Goal: Task Accomplishment & Management: Complete application form

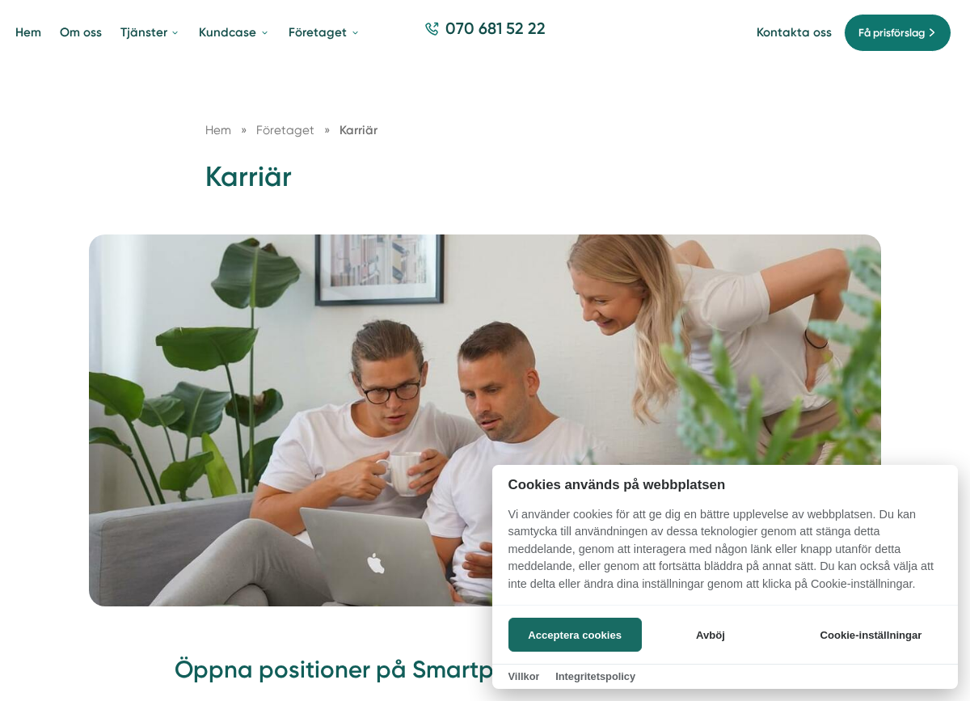
scroll to position [90, 0]
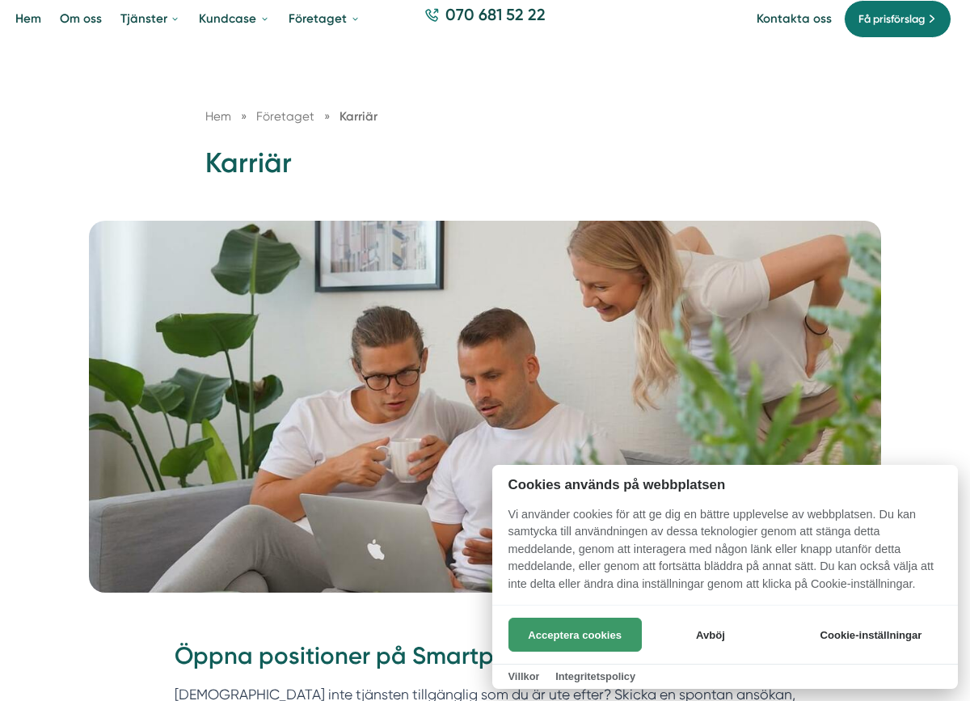
click at [571, 644] on button "Acceptera cookies" at bounding box center [575, 635] width 133 height 34
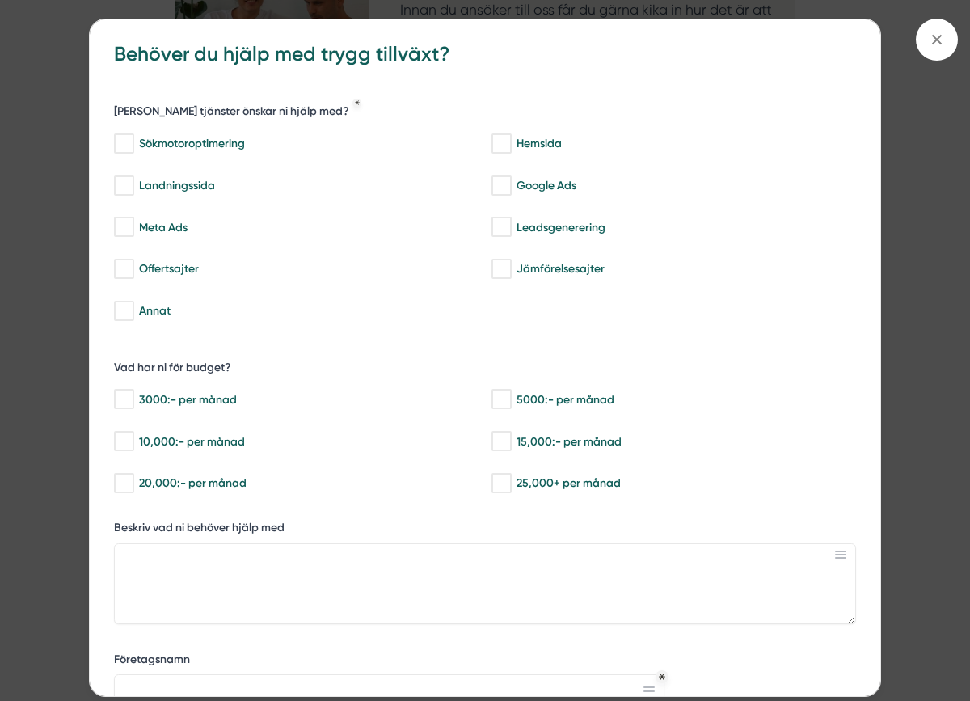
scroll to position [0, 0]
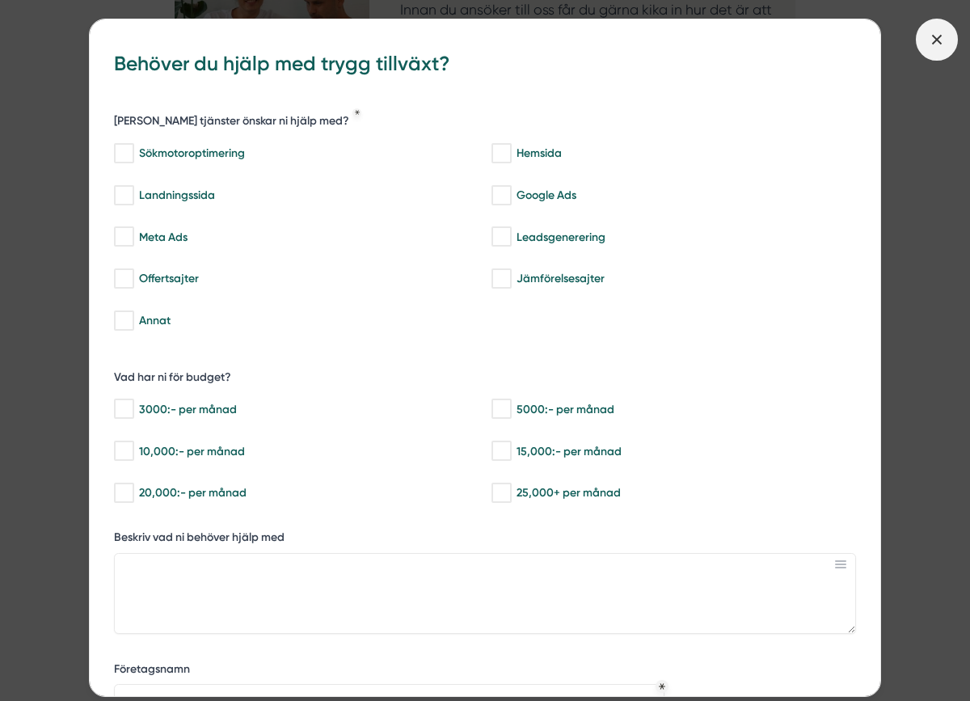
click at [944, 31] on icon at bounding box center [937, 40] width 18 height 18
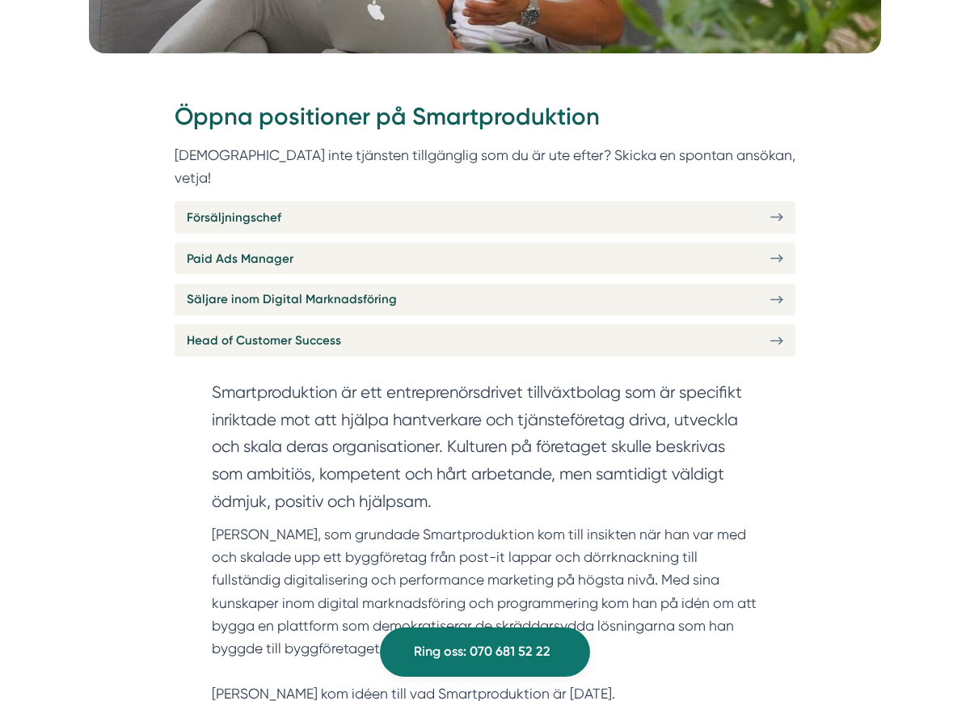
scroll to position [405, 0]
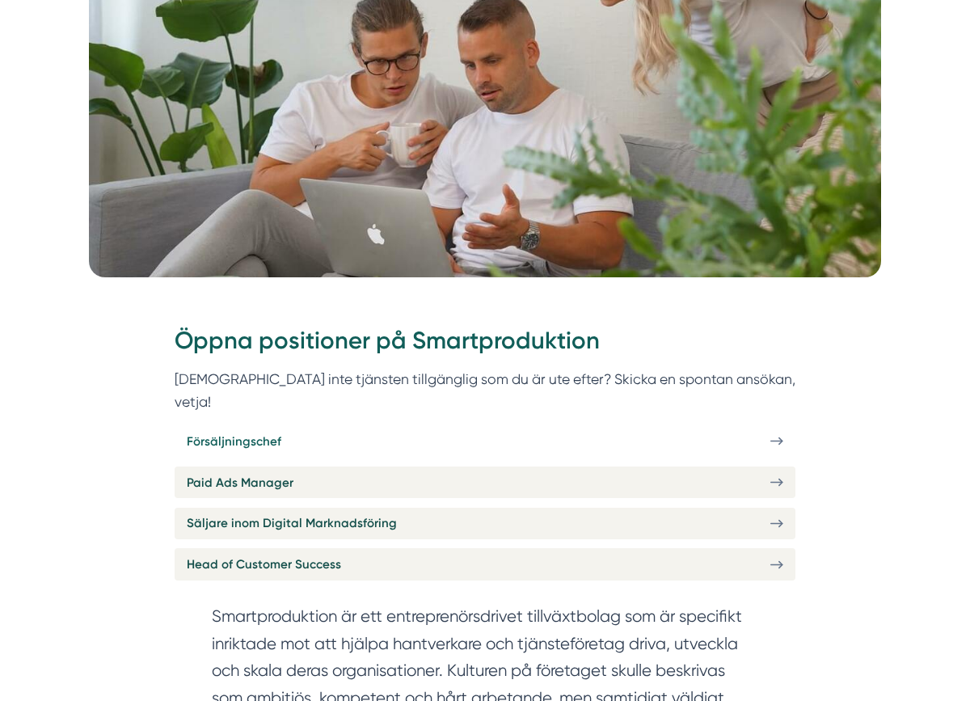
click at [774, 434] on icon at bounding box center [776, 441] width 13 height 14
